Goal: Information Seeking & Learning: Check status

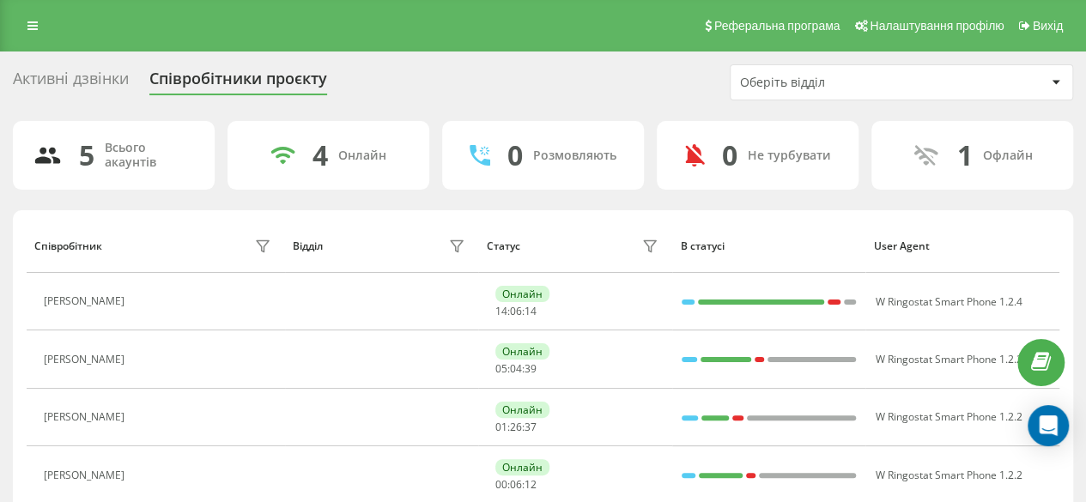
click at [36, 10] on div "Реферальна програма Налаштування профілю Вихід" at bounding box center [543, 25] width 1086 height 51
click at [31, 27] on icon at bounding box center [32, 26] width 10 height 12
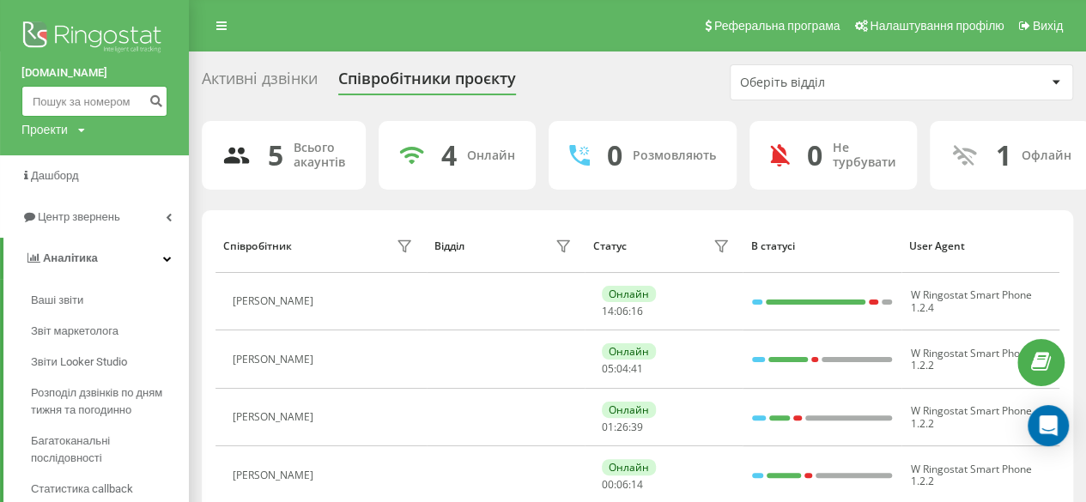
click at [74, 95] on input at bounding box center [94, 101] width 146 height 31
paste input "380980481318"
type input "380980481318"
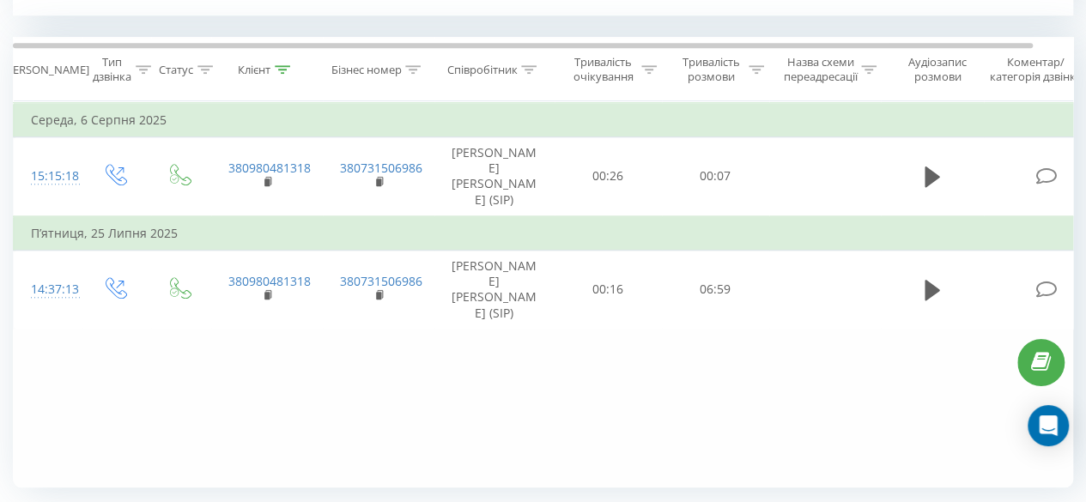
scroll to position [752, 0]
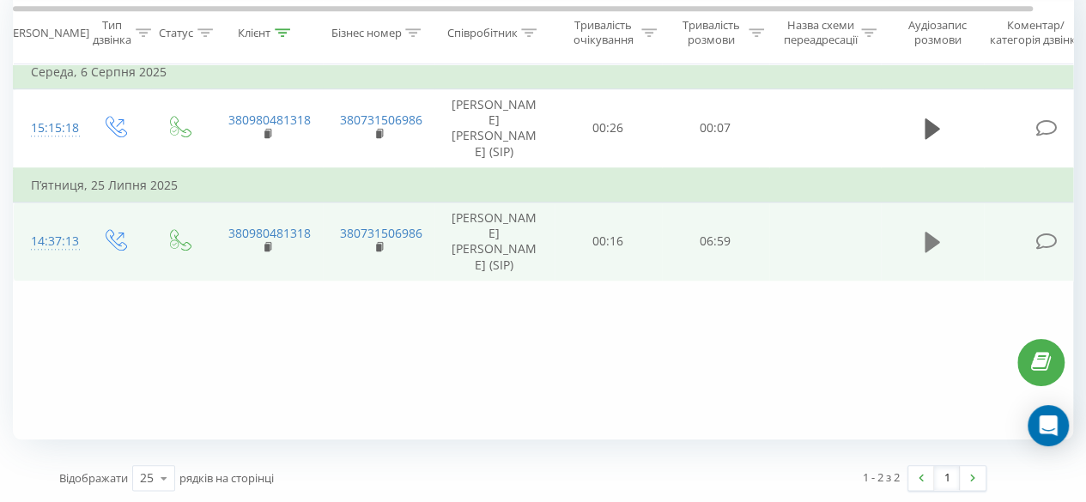
click at [924, 232] on icon at bounding box center [931, 242] width 15 height 21
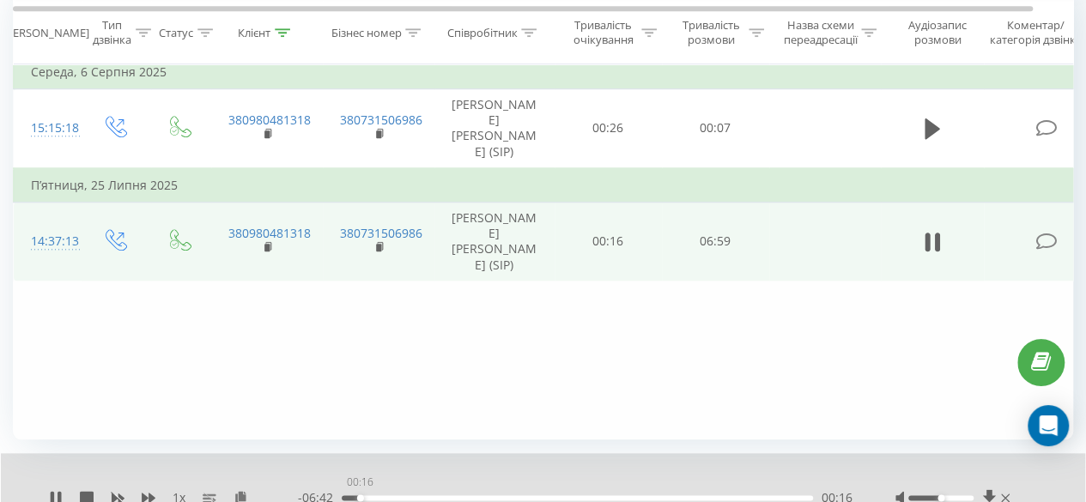
drag, startPoint x: 374, startPoint y: 495, endPoint x: 353, endPoint y: 495, distance: 21.5
click at [357, 495] on div "00:16" at bounding box center [360, 497] width 7 height 7
click at [57, 489] on div "1 x" at bounding box center [173, 497] width 249 height 17
click at [59, 492] on icon at bounding box center [59, 498] width 3 height 14
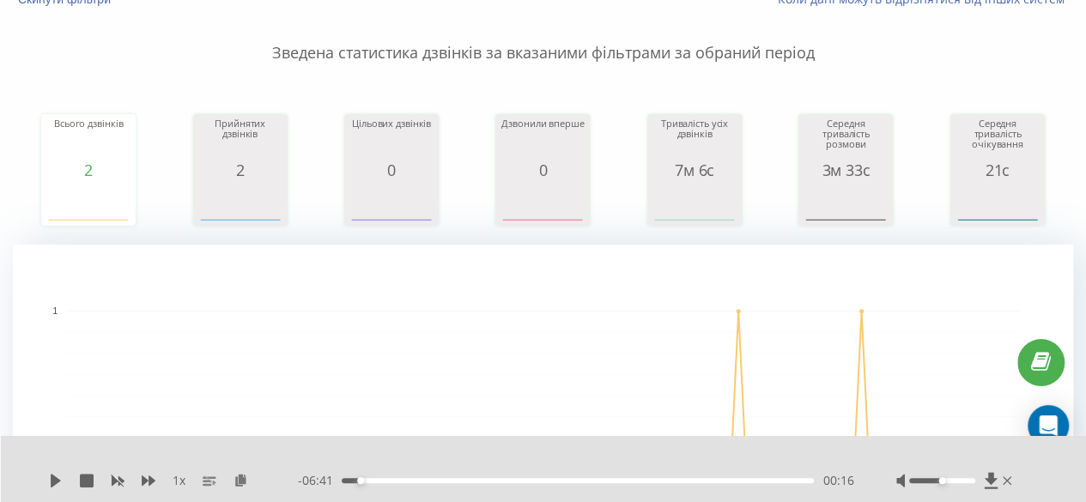
scroll to position [0, 0]
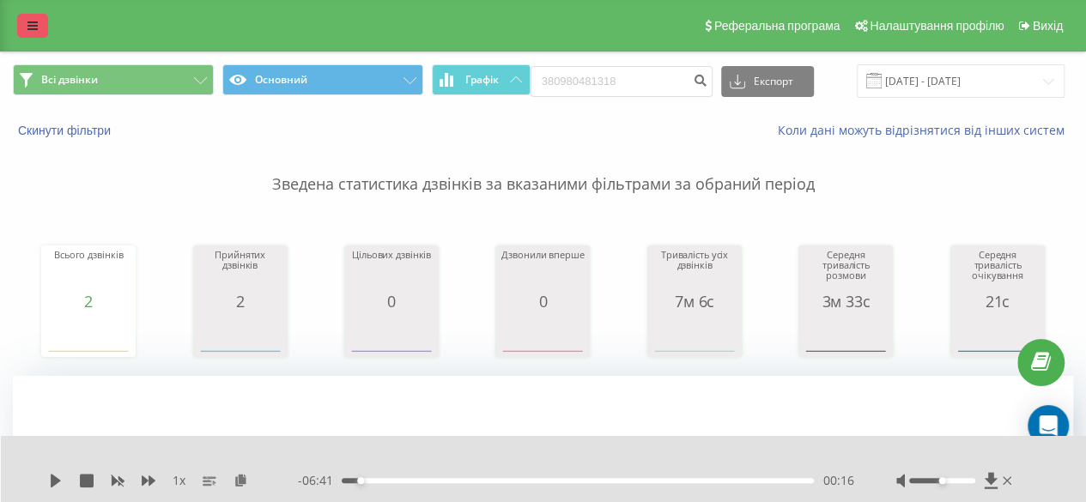
click at [43, 32] on link at bounding box center [32, 26] width 31 height 24
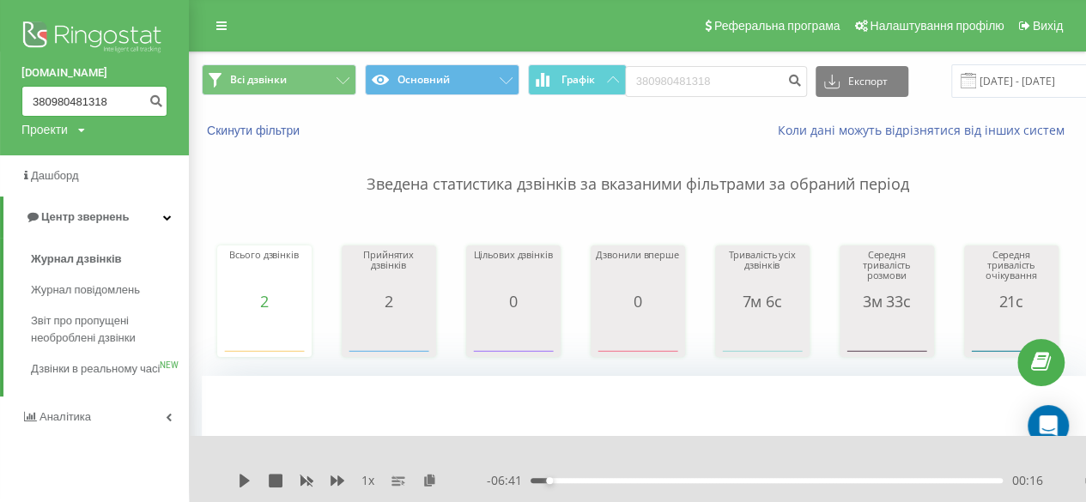
click at [95, 93] on input "380980481318" at bounding box center [94, 101] width 146 height 31
paste input "+380665062288"
type input "+380665062288"
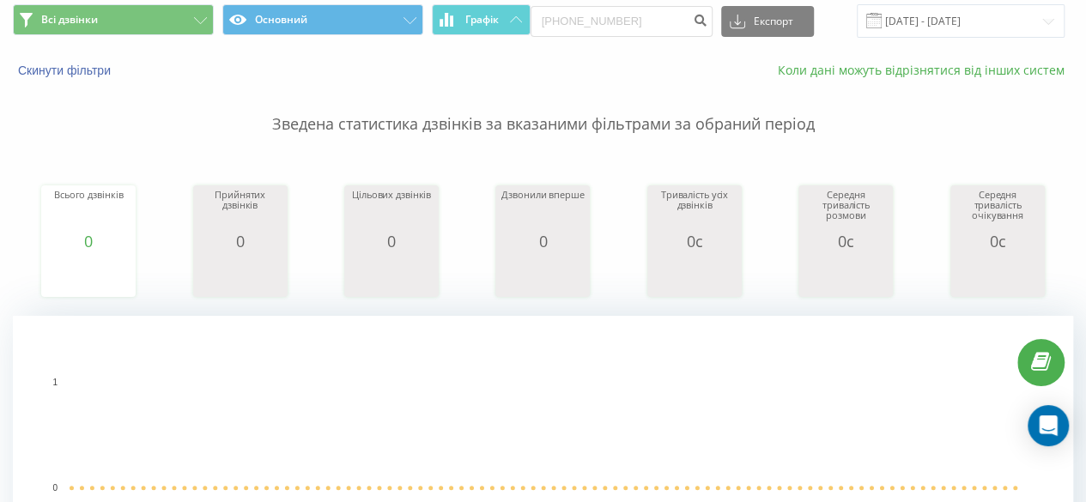
scroll to position [50, 0]
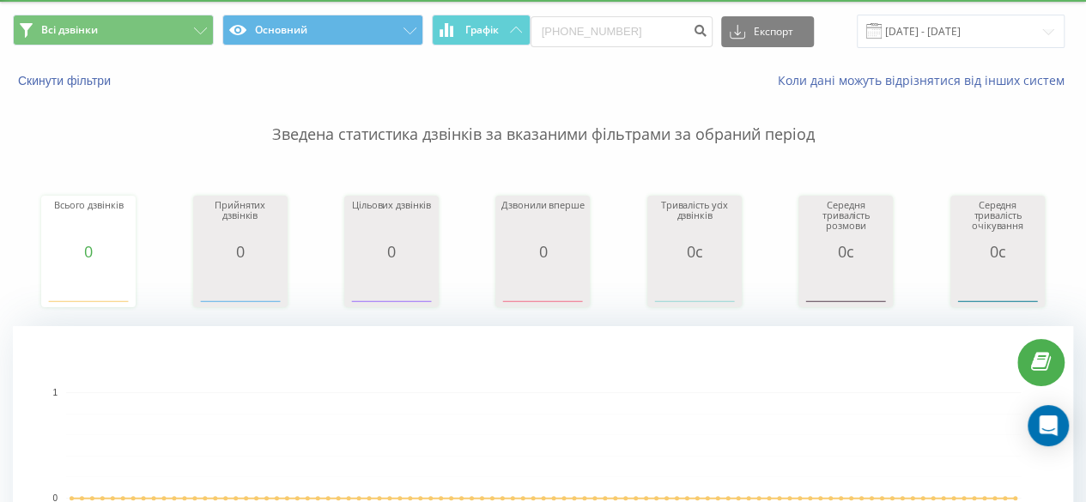
click at [874, 27] on span at bounding box center [873, 30] width 15 height 15
click at [872, 33] on span at bounding box center [873, 30] width 15 height 15
click at [666, 23] on input "[PHONE_NUMBER]" at bounding box center [621, 31] width 182 height 31
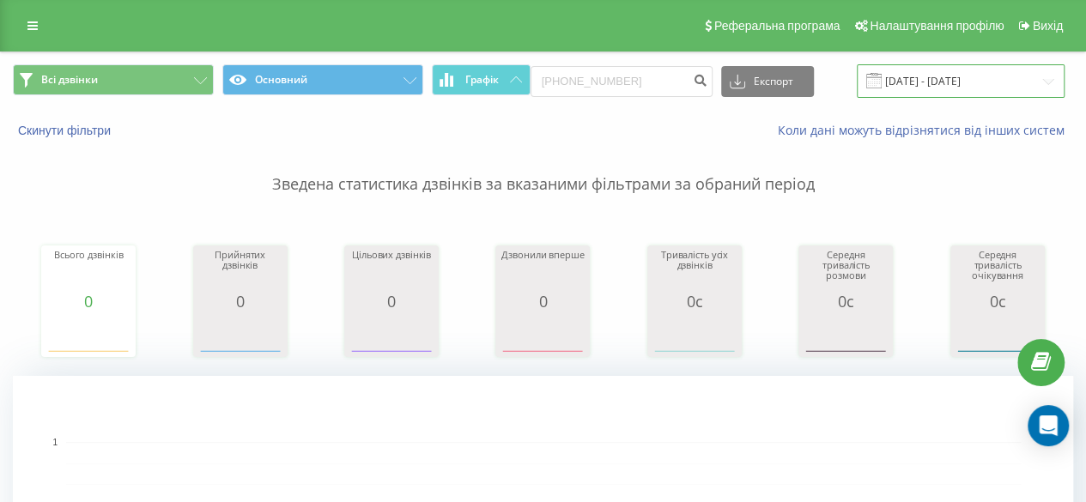
click at [908, 71] on input "[DATE] - [DATE]" at bounding box center [961, 80] width 208 height 33
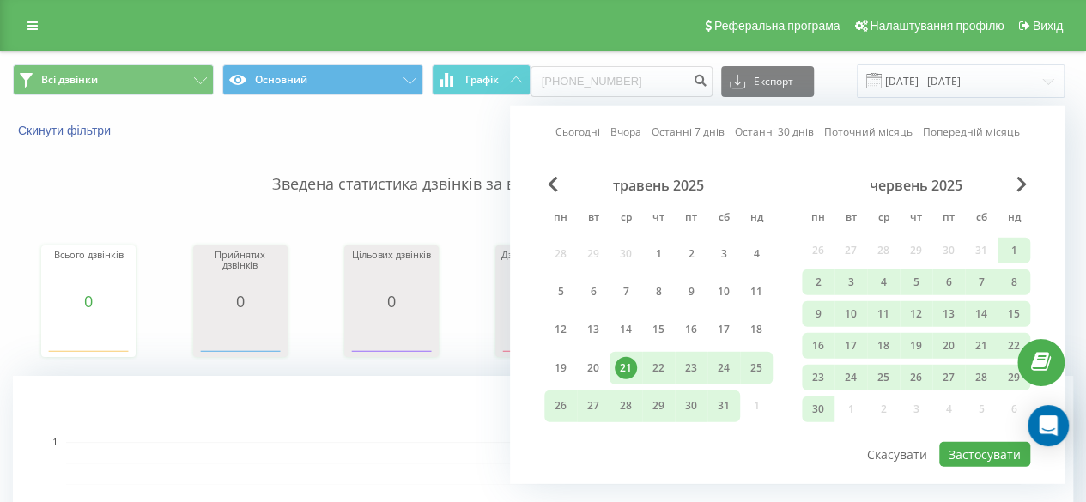
click at [546, 187] on div "травень 2025" at bounding box center [658, 185] width 228 height 17
click at [551, 181] on span "Previous Month" at bounding box center [553, 184] width 10 height 15
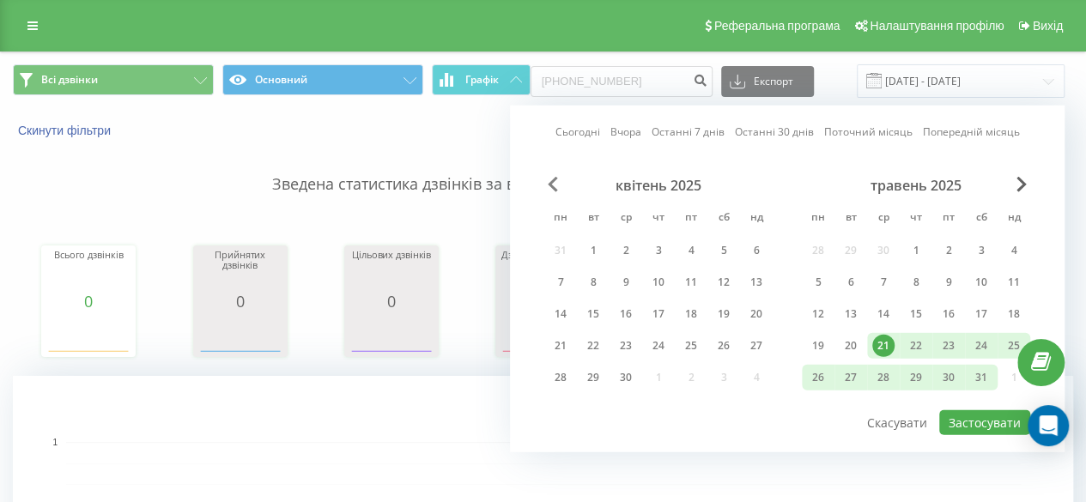
click at [551, 181] on span "Previous Month" at bounding box center [553, 184] width 10 height 15
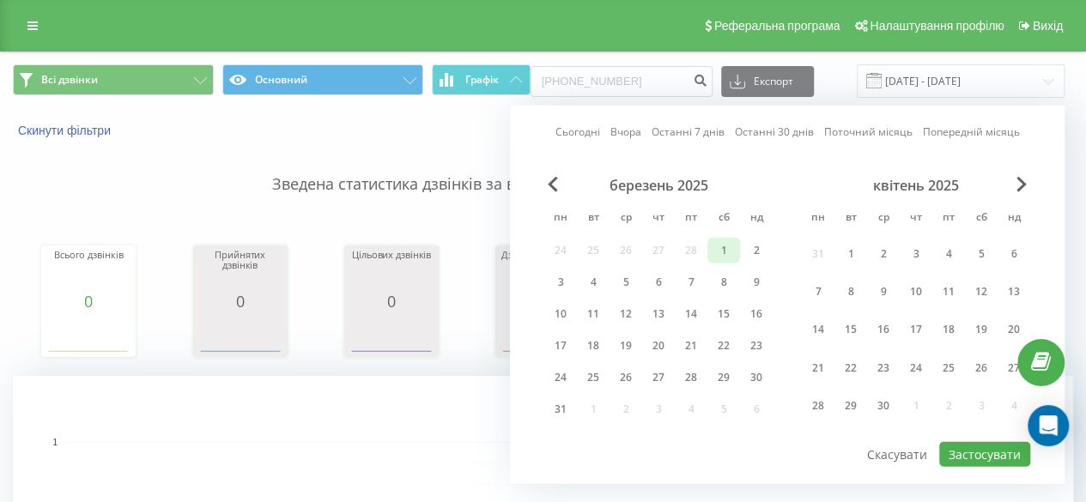
click at [714, 251] on div "1" at bounding box center [723, 250] width 22 height 22
click at [1023, 177] on span "Next Month" at bounding box center [1021, 184] width 10 height 15
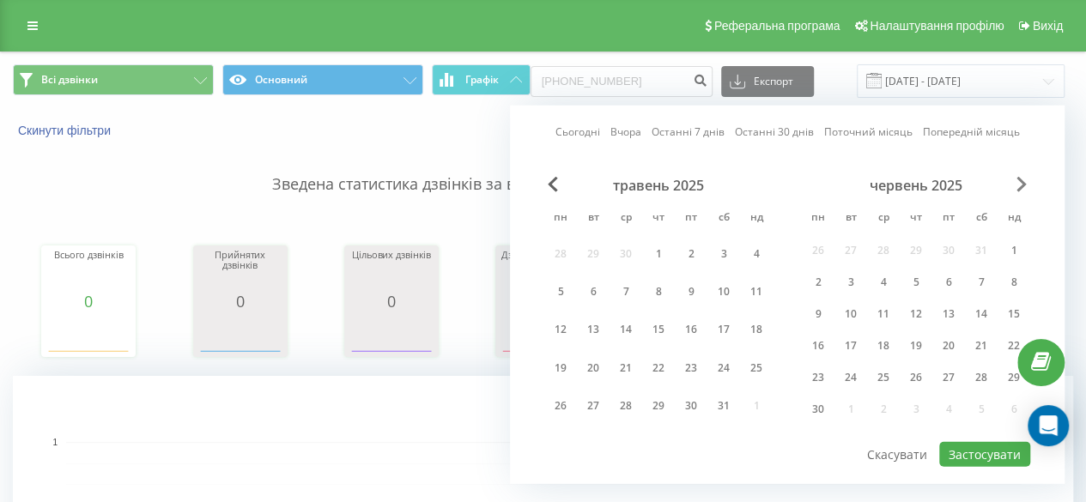
click at [1023, 177] on span "Next Month" at bounding box center [1021, 184] width 10 height 15
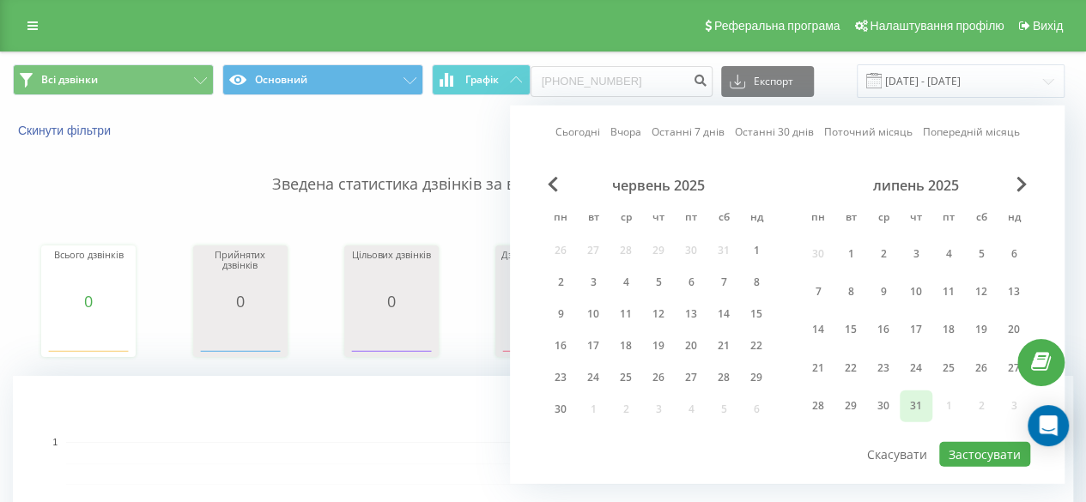
click at [913, 399] on div "31" at bounding box center [916, 406] width 22 height 22
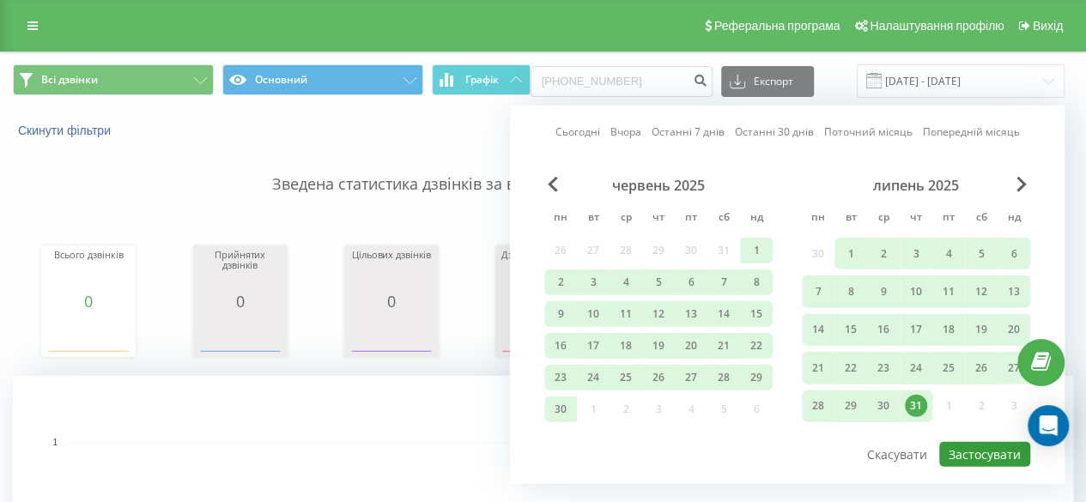
click at [999, 456] on button "Застосувати" at bounding box center [984, 454] width 91 height 25
type input "01.03.2025 - 31.07.2025"
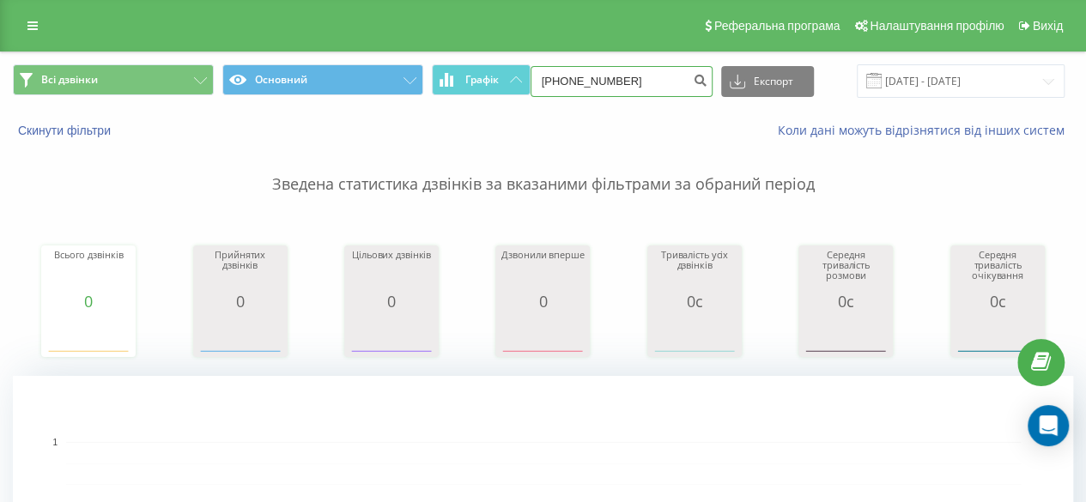
click at [563, 73] on input "+380665062288" at bounding box center [621, 81] width 182 height 31
type input "80665062288"
drag, startPoint x: 649, startPoint y: 87, endPoint x: 479, endPoint y: 92, distance: 170.0
click at [479, 92] on div "Всі дзвінки Основний Графік 80665062288 Експорт .csv .xls .xlsx 21.05.2025 - 21…" at bounding box center [543, 80] width 1060 height 33
paste input "380679558575"
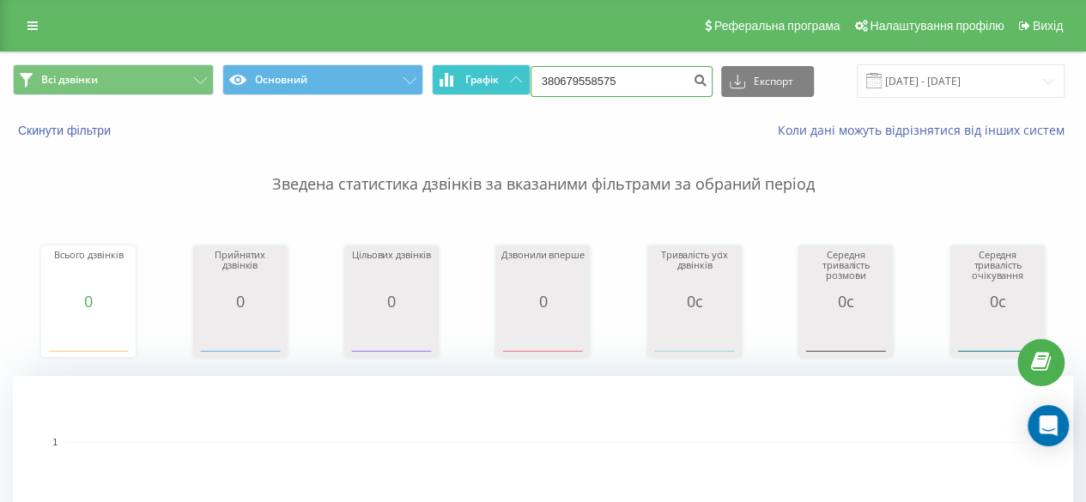
type input "380679558575"
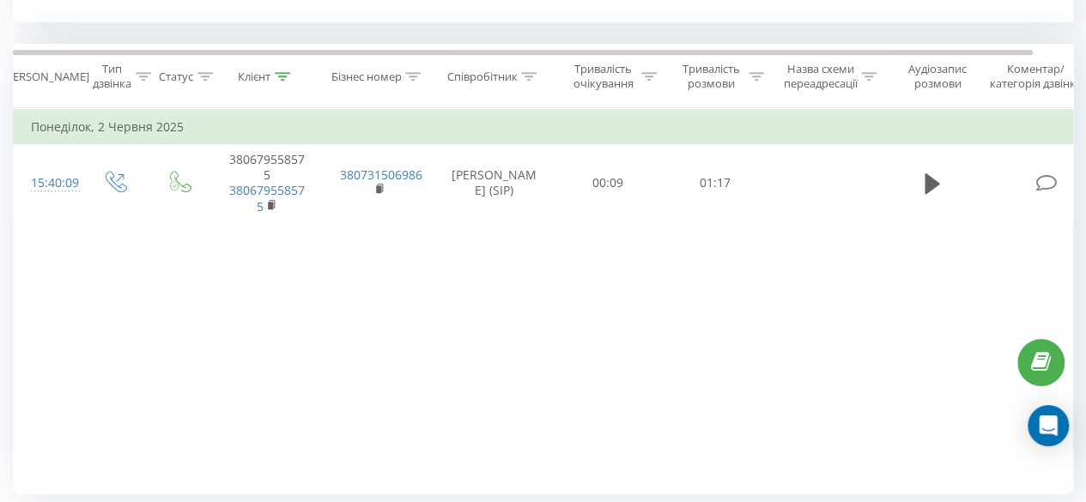
scroll to position [680, 0]
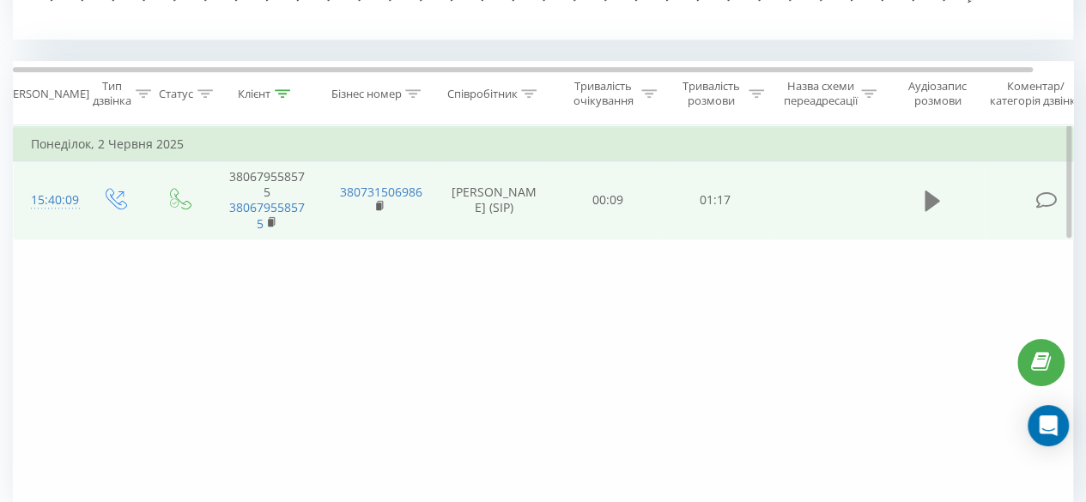
click at [934, 193] on icon at bounding box center [931, 201] width 15 height 24
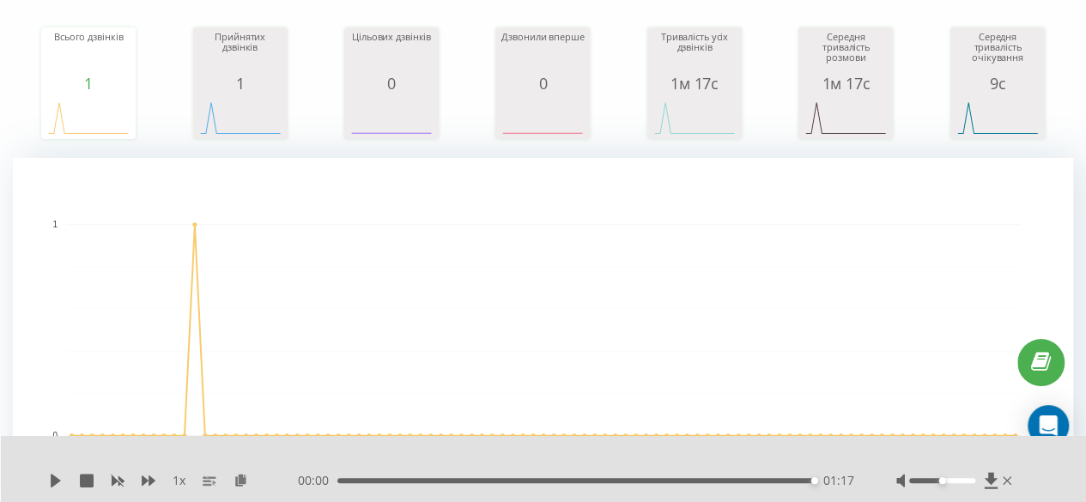
scroll to position [0, 0]
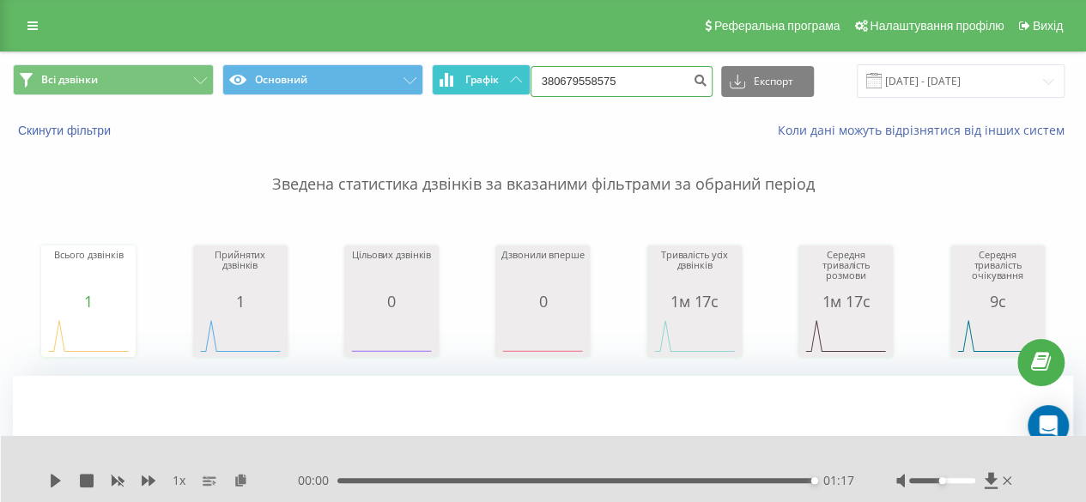
drag, startPoint x: 645, startPoint y: 74, endPoint x: 496, endPoint y: 78, distance: 149.4
click at [496, 78] on div "Всі дзвінки Основний Графік 380679558575 Експорт .csv .xls .xlsx 21.05.2025 - 2…" at bounding box center [543, 80] width 1060 height 33
paste input "(097) 227-2842"
type input "(097) 227-2842"
click at [496, 78] on span "Графік" at bounding box center [481, 80] width 33 height 12
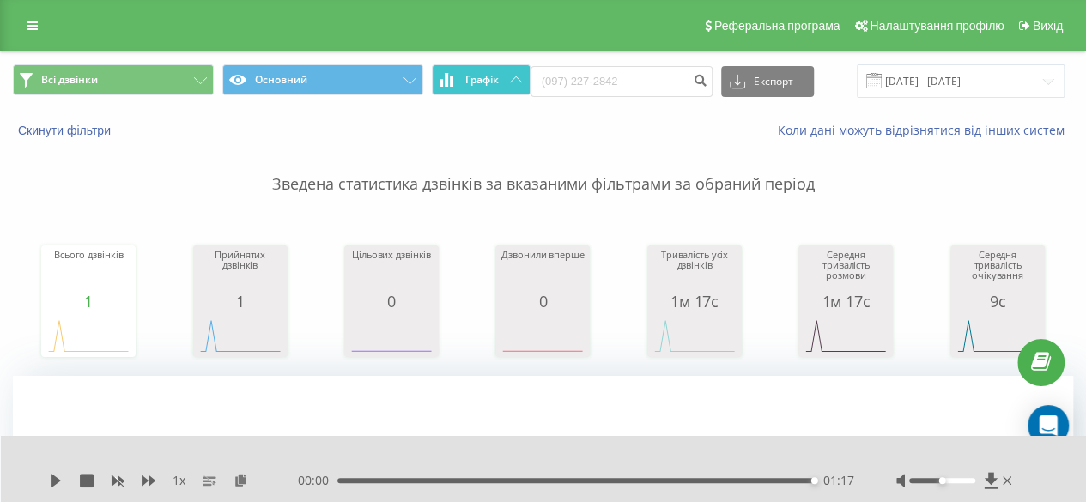
click at [432, 64] on button "Графік" at bounding box center [481, 79] width 99 height 31
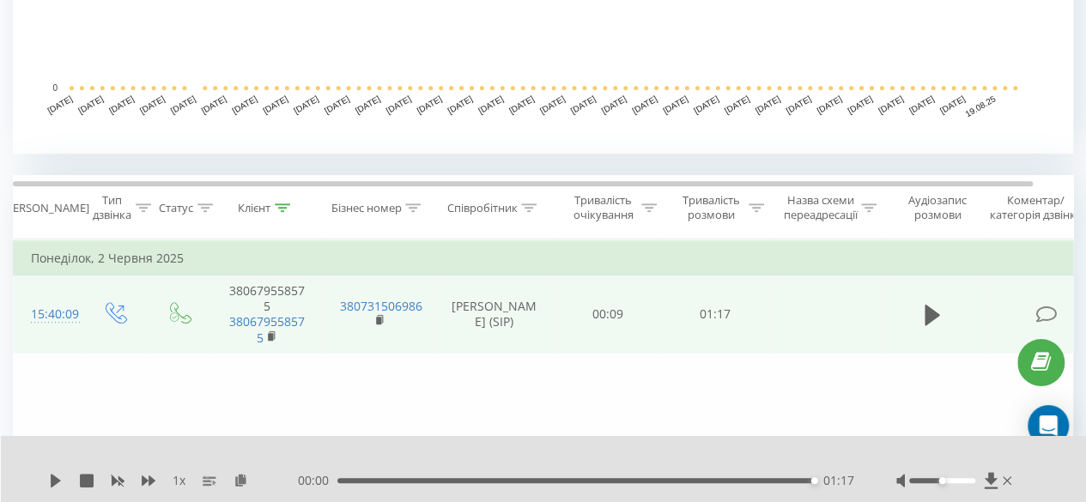
scroll to position [554, 0]
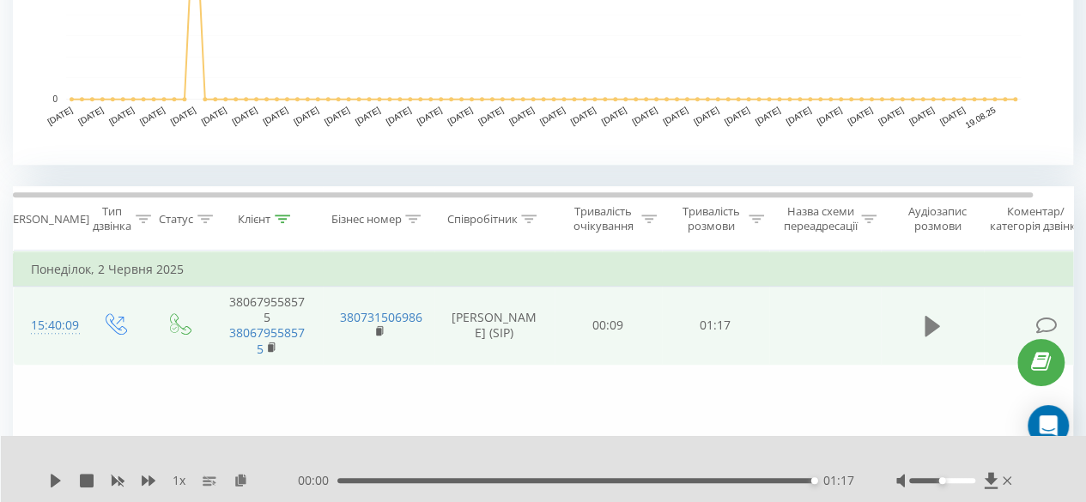
click at [933, 318] on icon at bounding box center [931, 326] width 15 height 24
click at [928, 327] on icon at bounding box center [931, 326] width 15 height 21
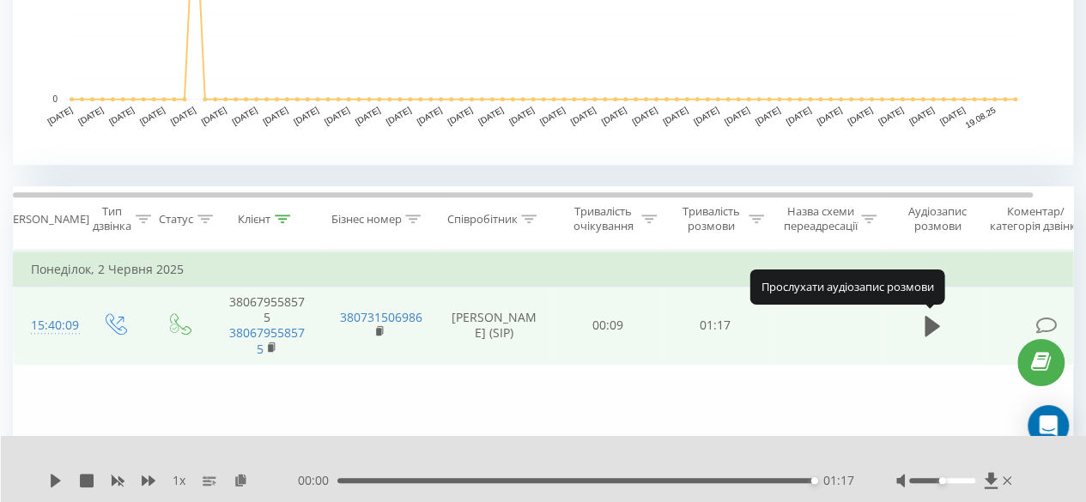
click at [928, 327] on icon at bounding box center [931, 326] width 15 height 21
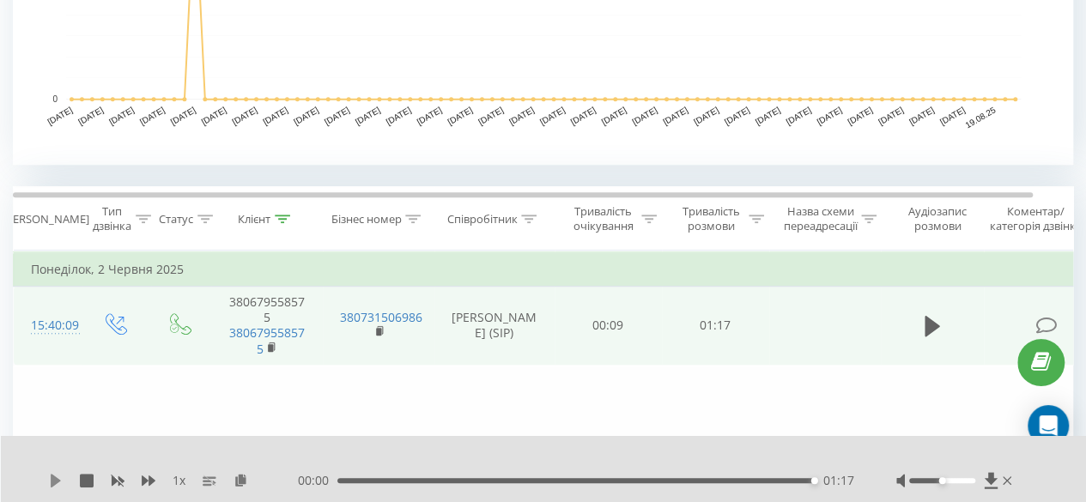
click at [54, 479] on icon at bounding box center [56, 481] width 10 height 14
click at [930, 329] on icon at bounding box center [931, 326] width 15 height 21
click at [62, 480] on icon at bounding box center [56, 481] width 14 height 14
click at [921, 330] on button at bounding box center [932, 326] width 26 height 26
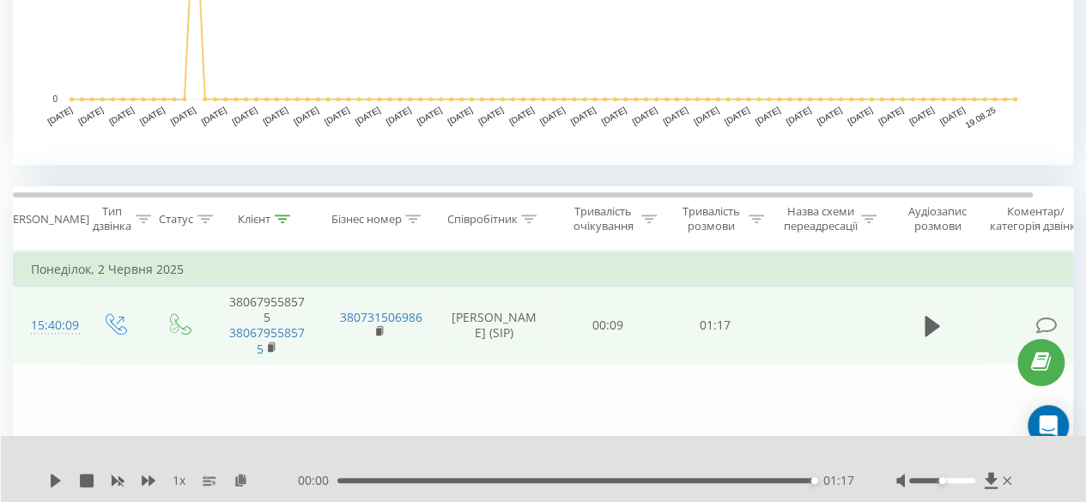
click at [921, 330] on button at bounding box center [932, 326] width 26 height 26
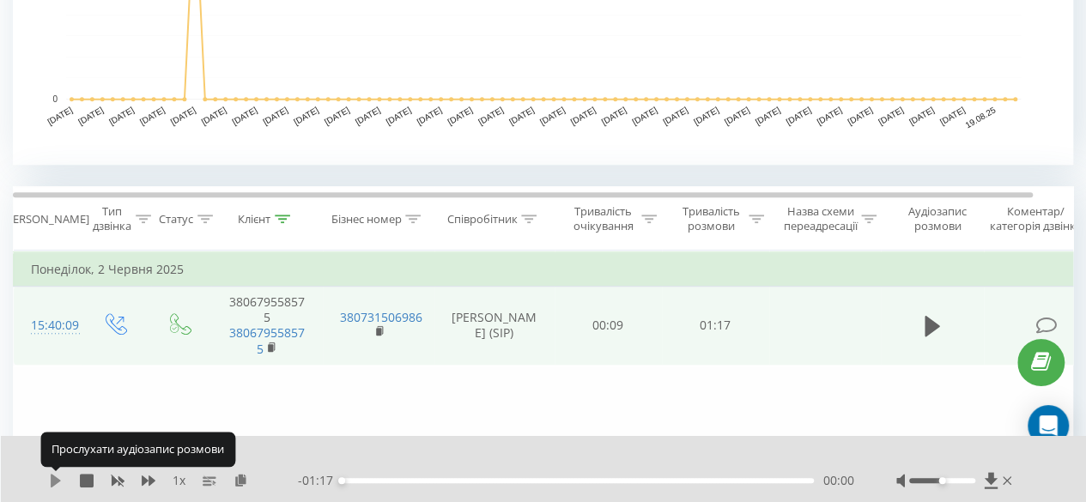
click at [53, 478] on icon at bounding box center [56, 481] width 10 height 14
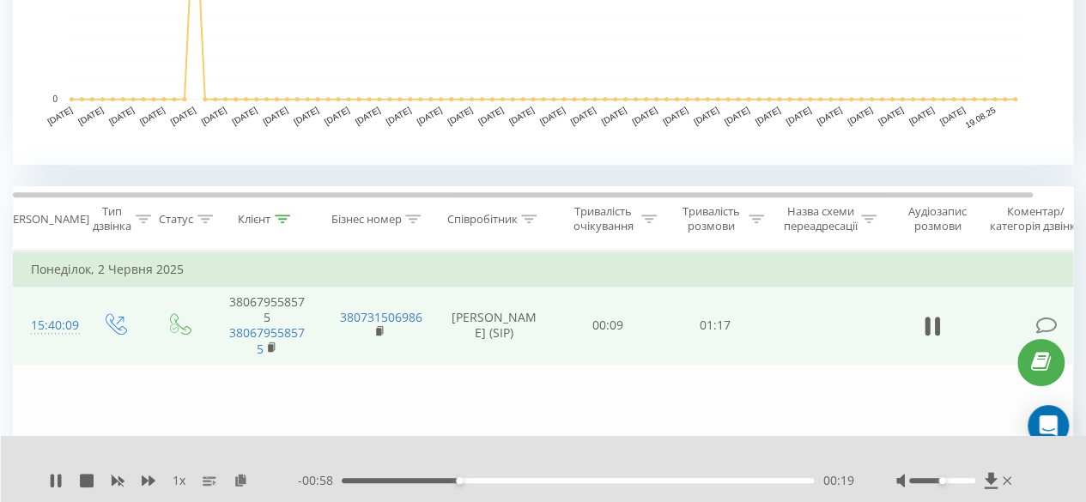
scroll to position [0, 0]
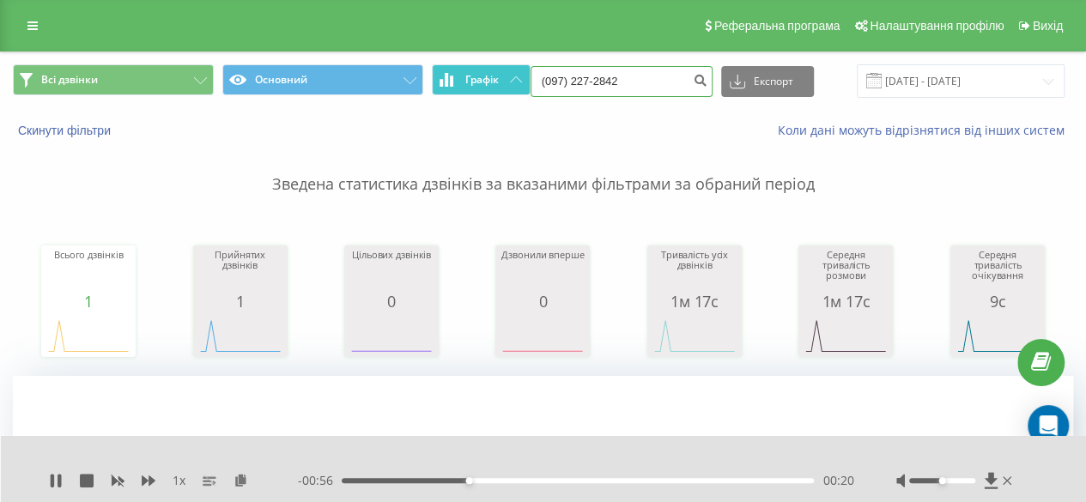
drag, startPoint x: 651, startPoint y: 77, endPoint x: 497, endPoint y: 93, distance: 155.3
click at [497, 93] on div "Всі дзвінки Основний Графік (097) 227-2842 Експорт .csv .xls .xlsx 21.05.2025 -…" at bounding box center [543, 80] width 1060 height 33
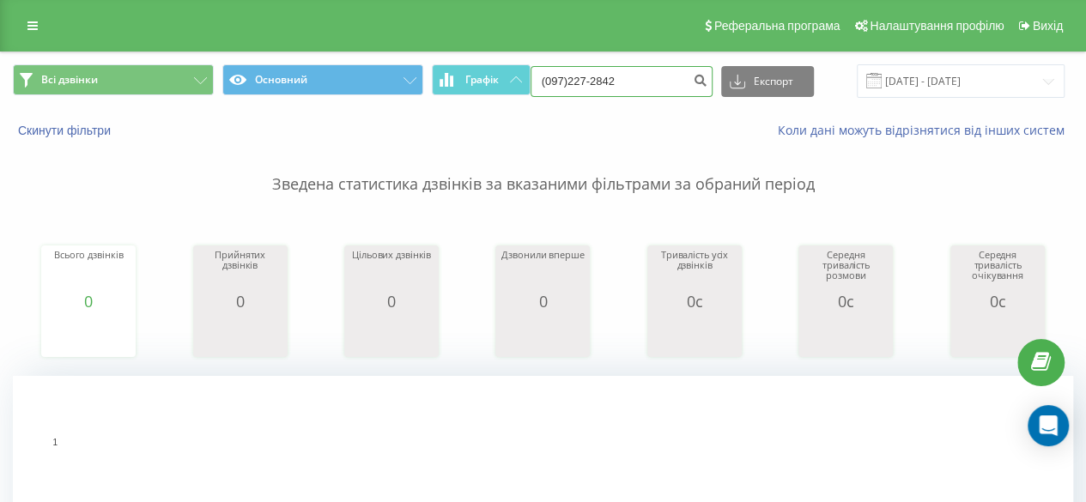
click at [608, 77] on input "(097)227-2842" at bounding box center [621, 81] width 182 height 31
type input "0972272842"
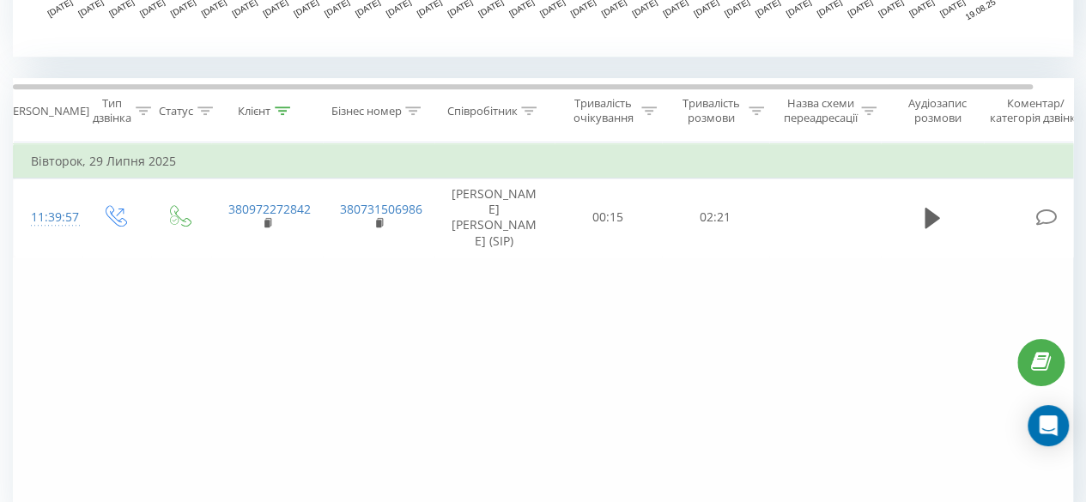
scroll to position [615, 0]
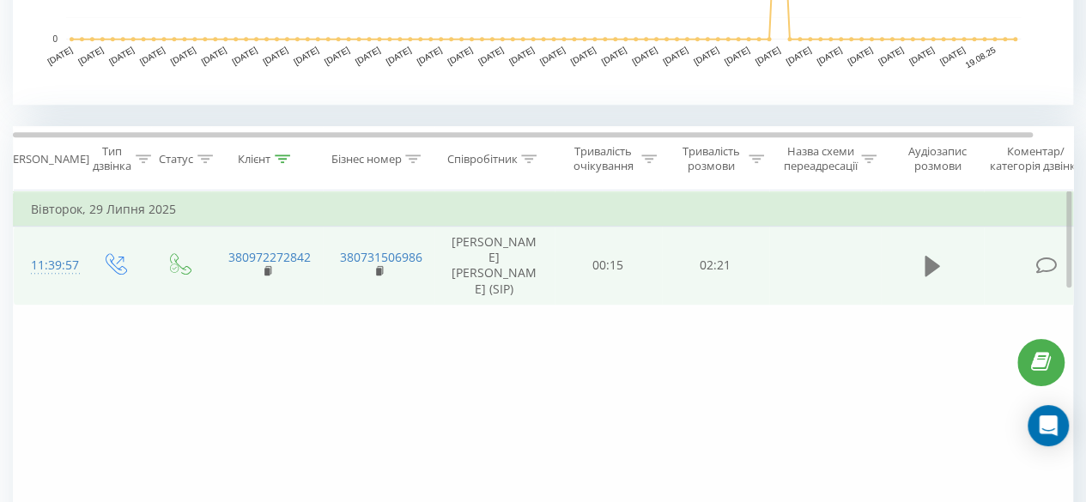
click at [931, 257] on icon at bounding box center [931, 266] width 15 height 21
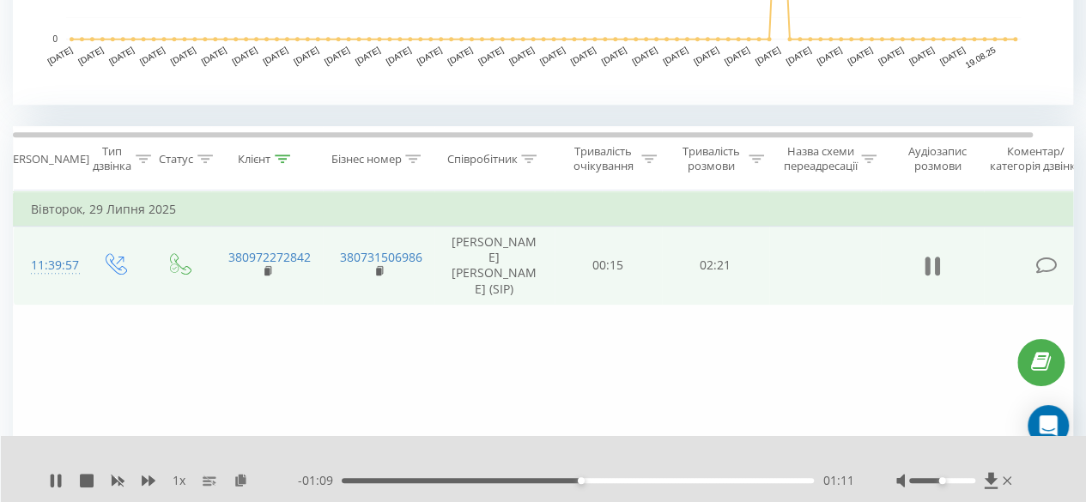
click at [929, 258] on icon at bounding box center [926, 266] width 5 height 19
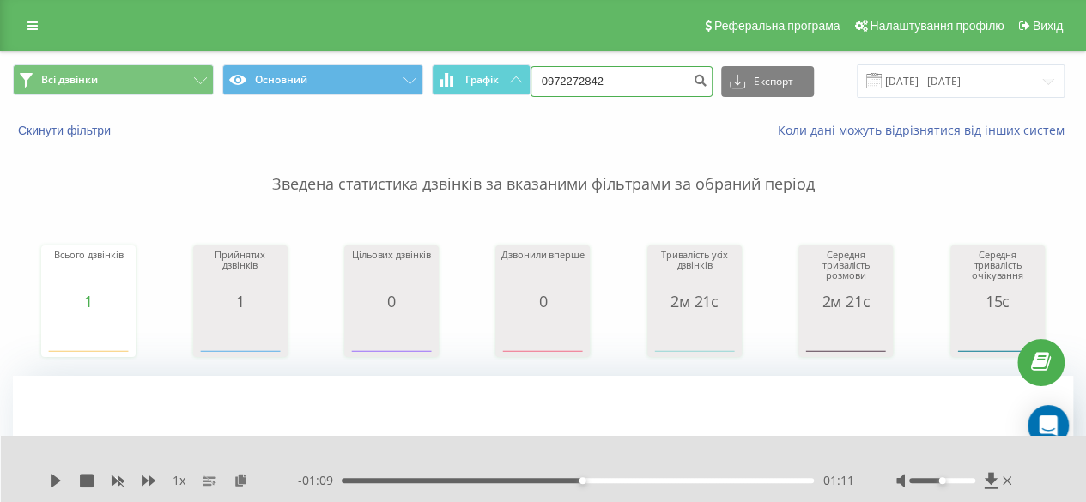
drag, startPoint x: 636, startPoint y: 78, endPoint x: 463, endPoint y: 99, distance: 174.6
click at [463, 99] on div "Всі дзвінки Основний Графік 0972272842 Експорт .csv .xls .xlsx [DATE] - [DATE]" at bounding box center [543, 81] width 1084 height 58
paste input "38093151681"
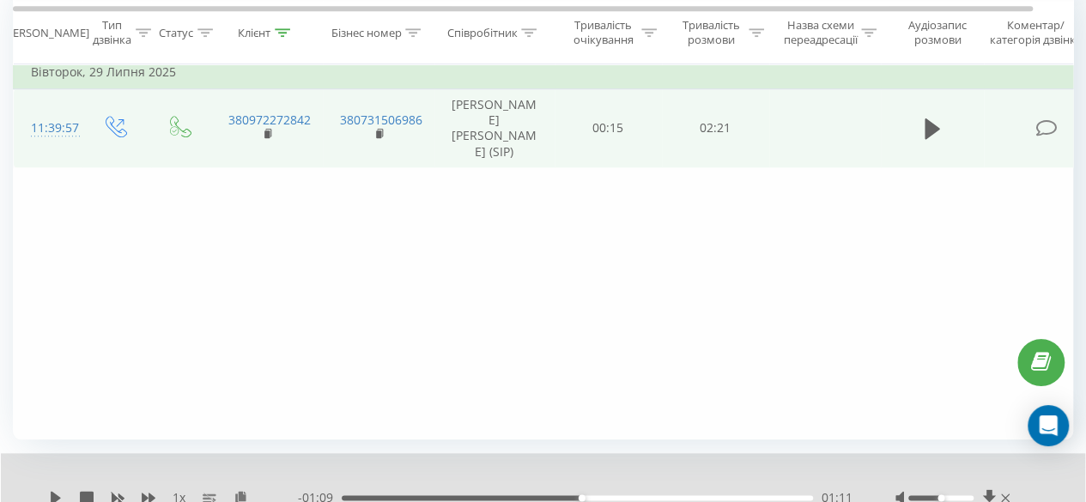
scroll to position [774, 0]
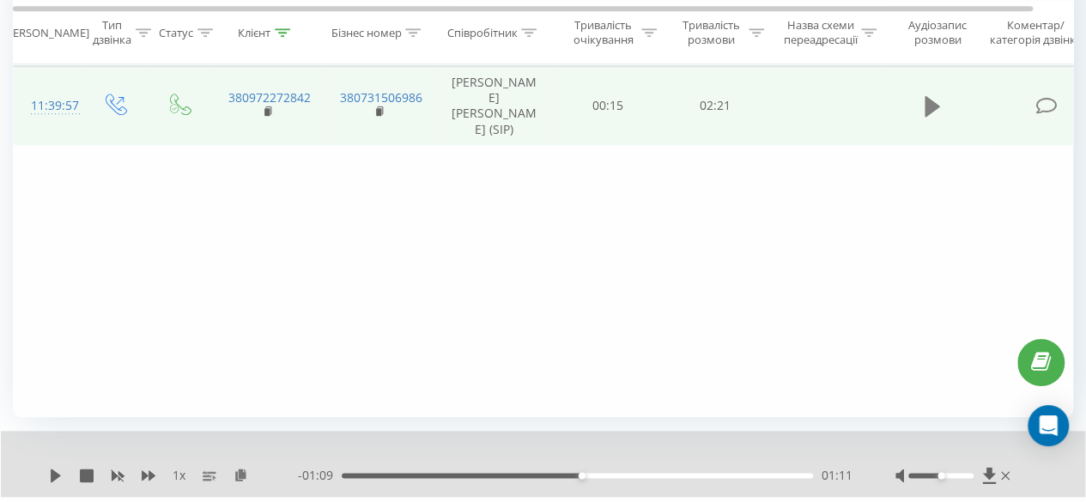
click at [930, 100] on icon at bounding box center [931, 106] width 15 height 21
click at [68, 475] on div "1 x" at bounding box center [173, 475] width 249 height 17
click at [52, 470] on icon at bounding box center [52, 476] width 3 height 14
click at [919, 94] on button at bounding box center [932, 107] width 26 height 26
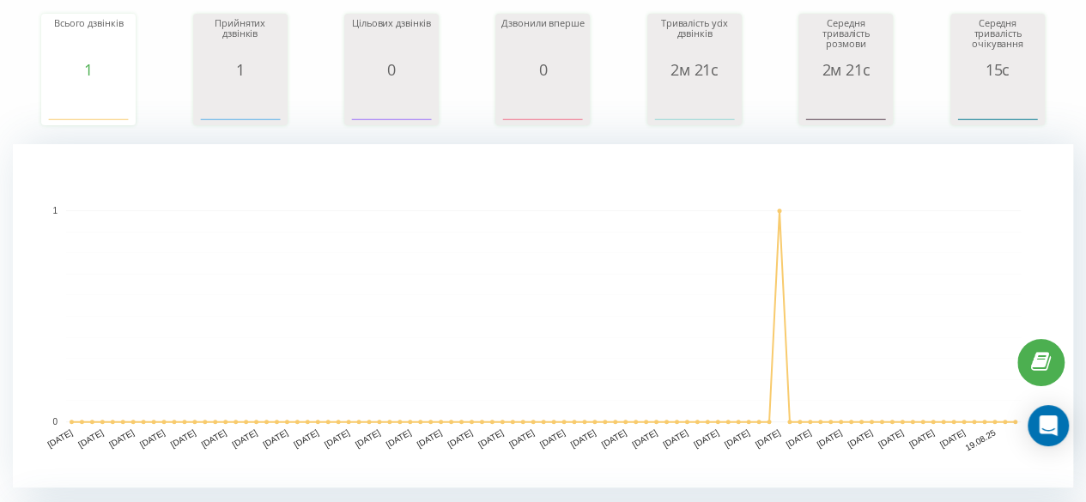
scroll to position [0, 0]
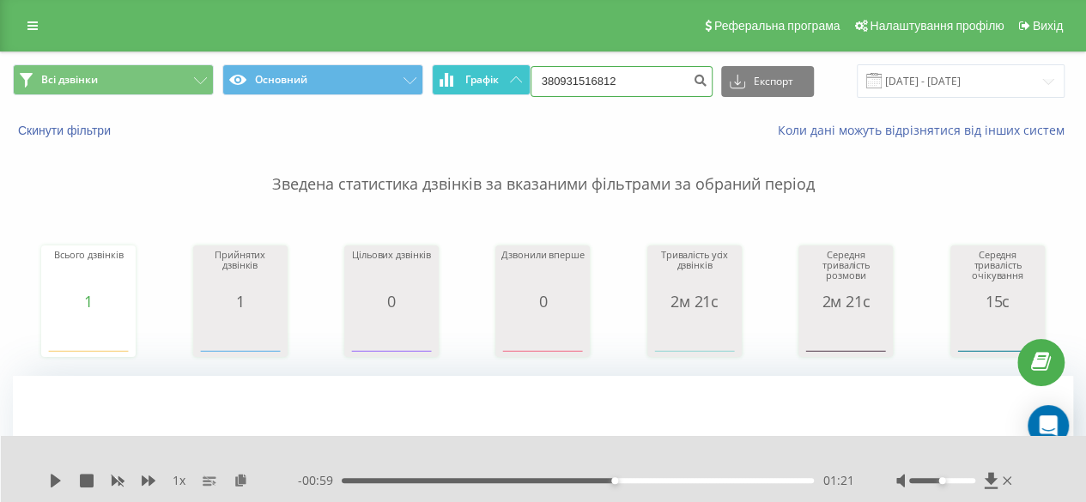
drag, startPoint x: 639, startPoint y: 77, endPoint x: 520, endPoint y: 81, distance: 119.4
click at [520, 81] on div "Всі дзвінки Основний Графік 380931516812 Експорт .csv .xls .xlsx [DATE] - [DATE]" at bounding box center [543, 80] width 1060 height 33
paste input
type input "380931516812"
